Goal: Entertainment & Leisure: Consume media (video, audio)

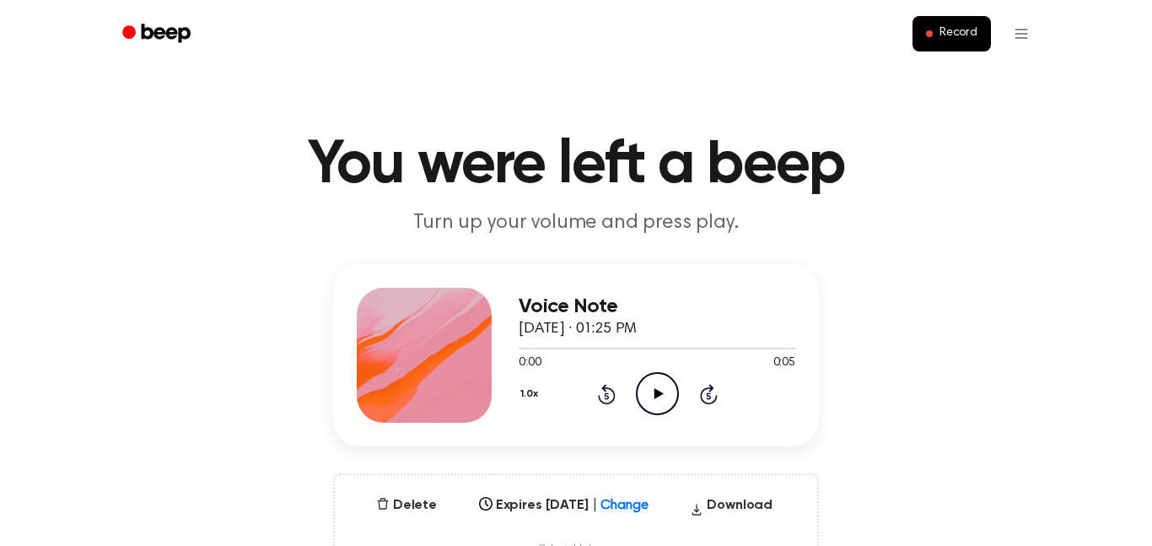
click at [660, 403] on icon "Play Audio" at bounding box center [657, 393] width 43 height 43
click at [660, 403] on icon "Pause Audio" at bounding box center [657, 393] width 43 height 43
click at [653, 405] on icon "Play Audio" at bounding box center [657, 393] width 43 height 43
